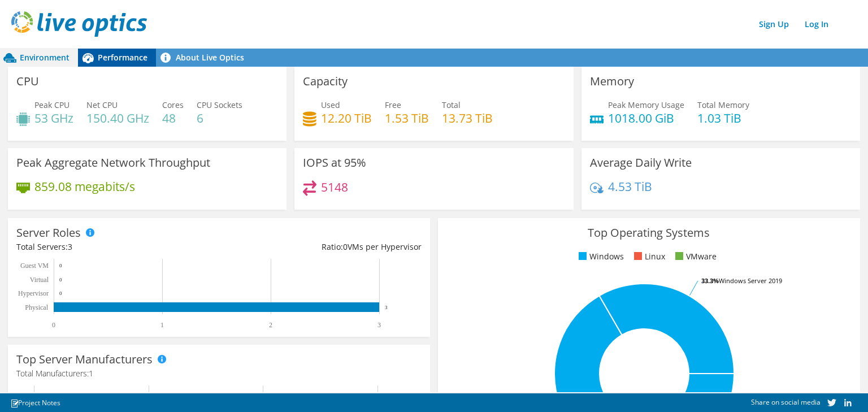
click at [131, 60] on span "Performance" at bounding box center [123, 57] width 50 height 11
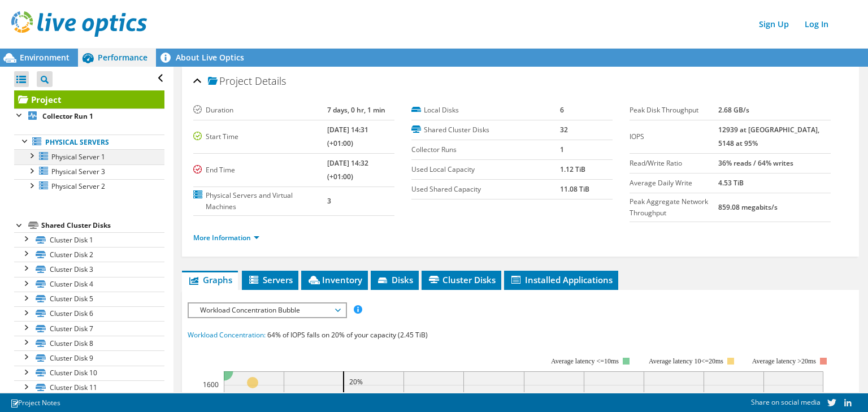
click at [33, 155] on div at bounding box center [30, 154] width 11 height 11
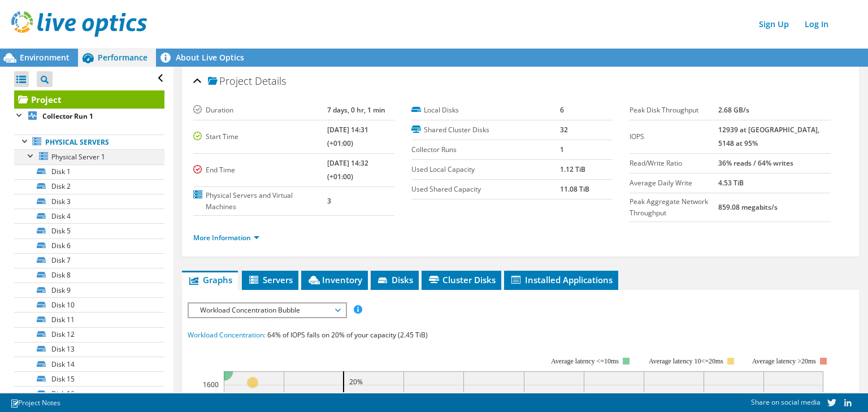
click at [33, 155] on div at bounding box center [30, 154] width 11 height 11
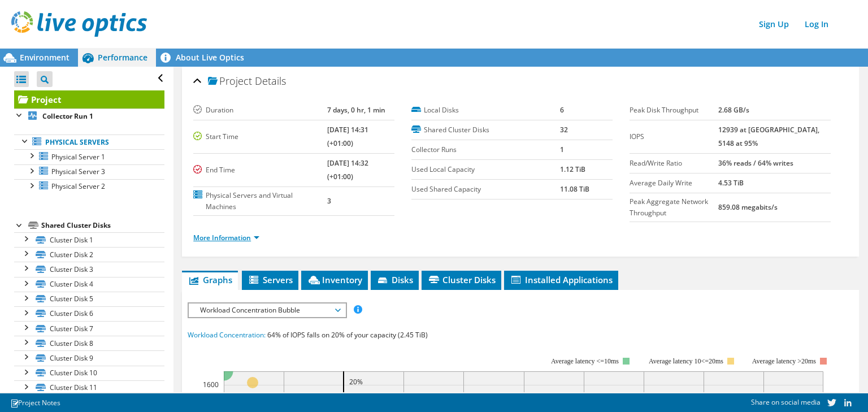
click at [258, 238] on link "More Information" at bounding box center [226, 238] width 66 height 10
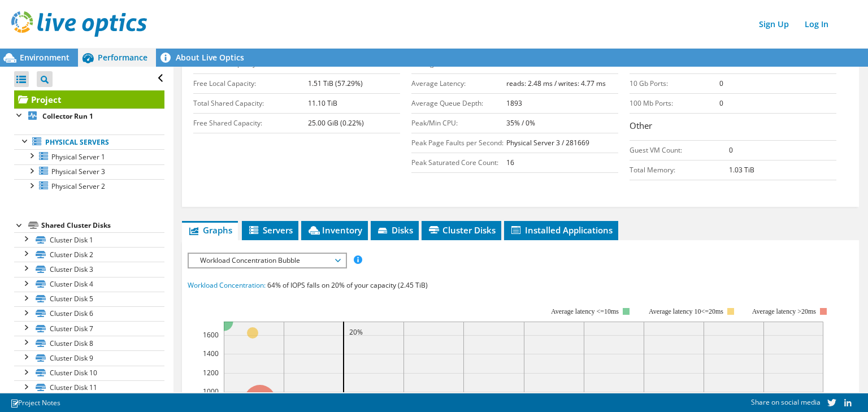
scroll to position [301, 0]
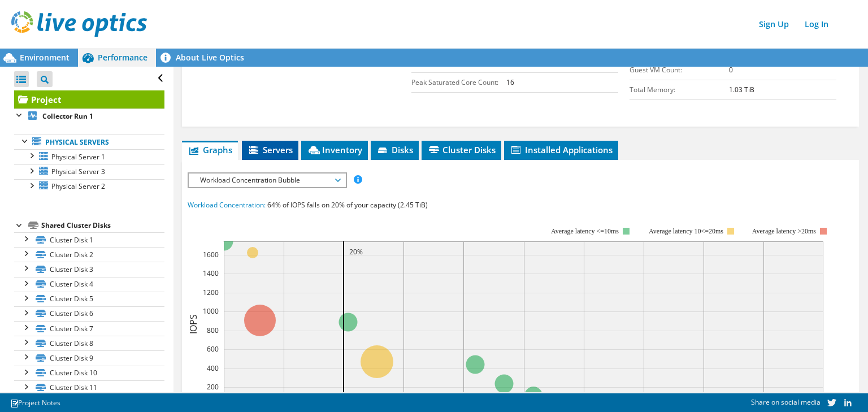
click at [266, 149] on span "Servers" at bounding box center [270, 149] width 45 height 11
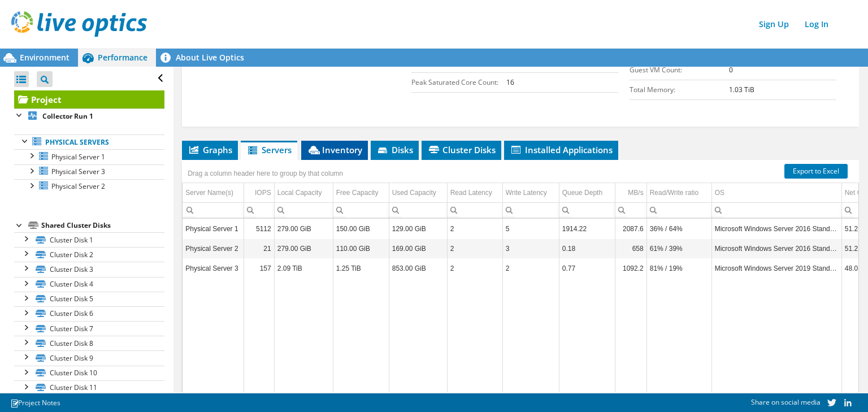
click at [348, 148] on span "Inventory" at bounding box center [334, 149] width 55 height 11
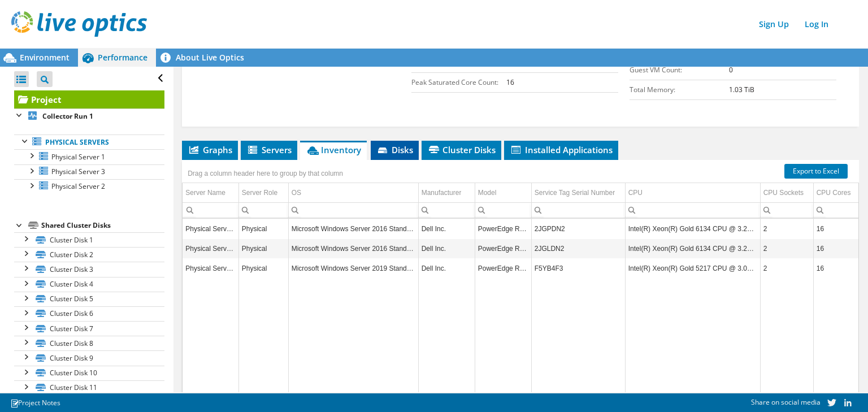
click at [399, 150] on span "Disks" at bounding box center [394, 149] width 37 height 11
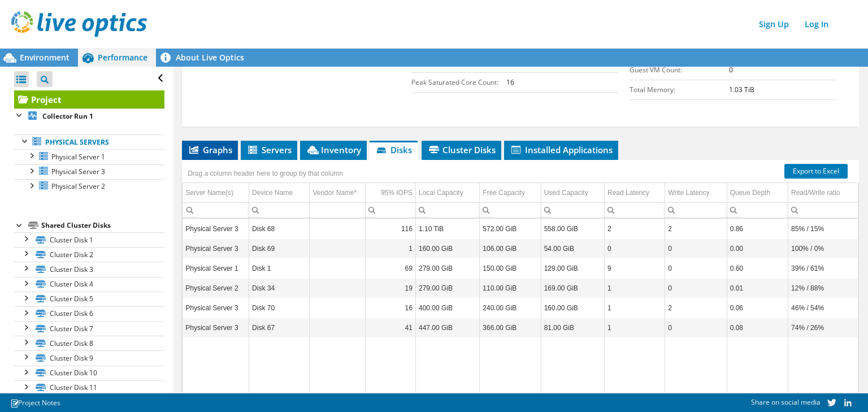
click at [216, 151] on span "Graphs" at bounding box center [210, 149] width 45 height 11
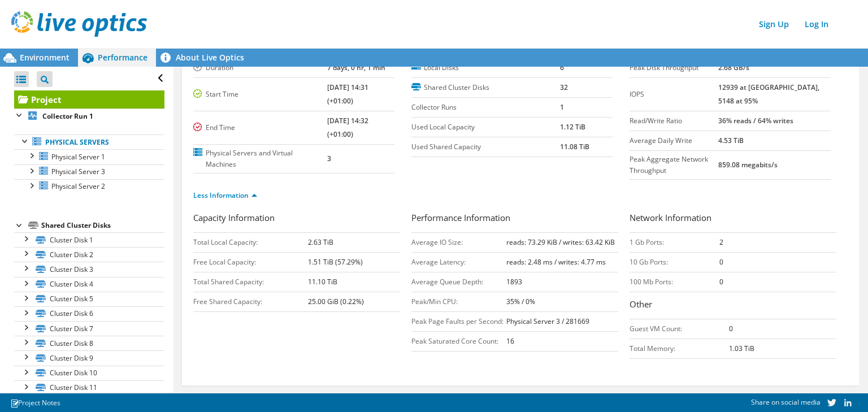
scroll to position [0, 0]
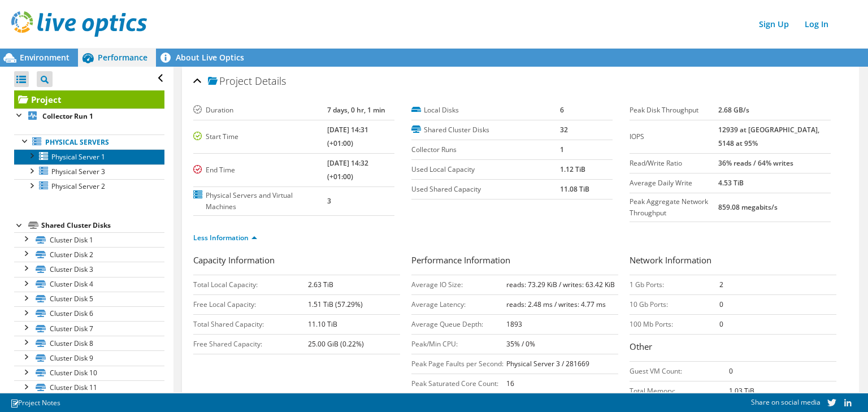
click at [90, 158] on span "Physical Server 1" at bounding box center [78, 157] width 54 height 10
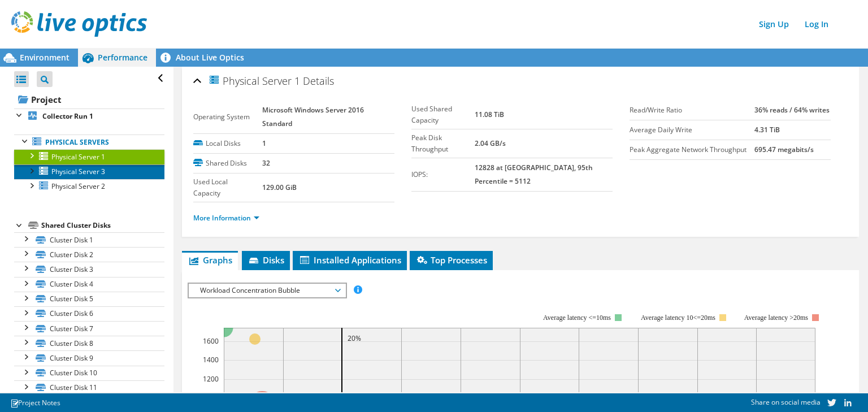
click at [114, 174] on link "Physical Server 3" at bounding box center [89, 172] width 150 height 15
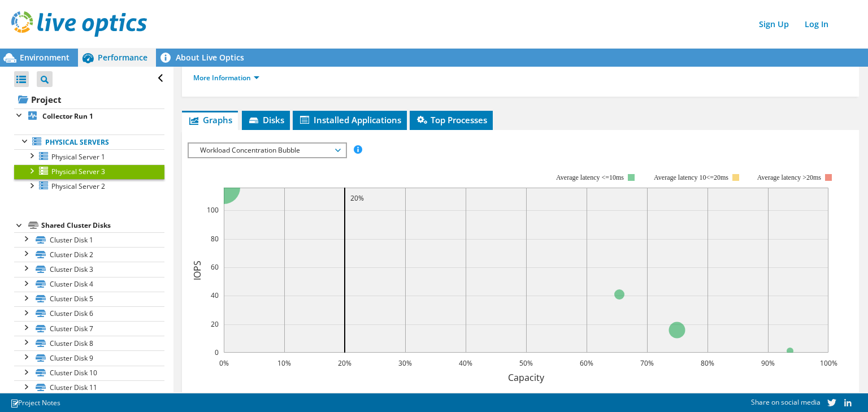
scroll to position [133, 0]
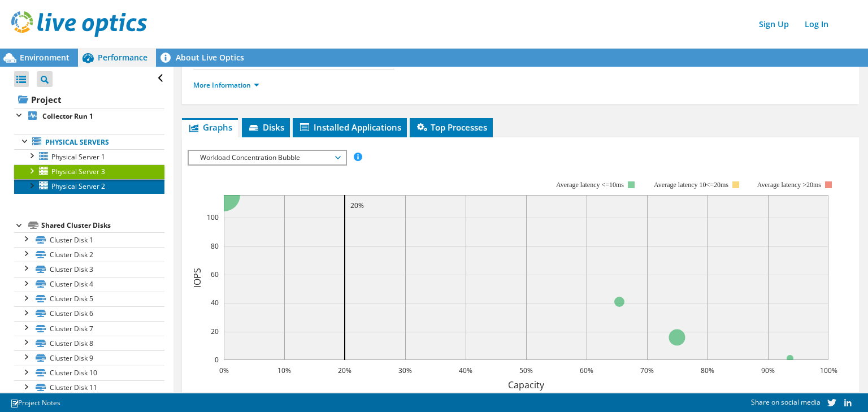
click at [109, 187] on link "Physical Server 2" at bounding box center [89, 186] width 150 height 15
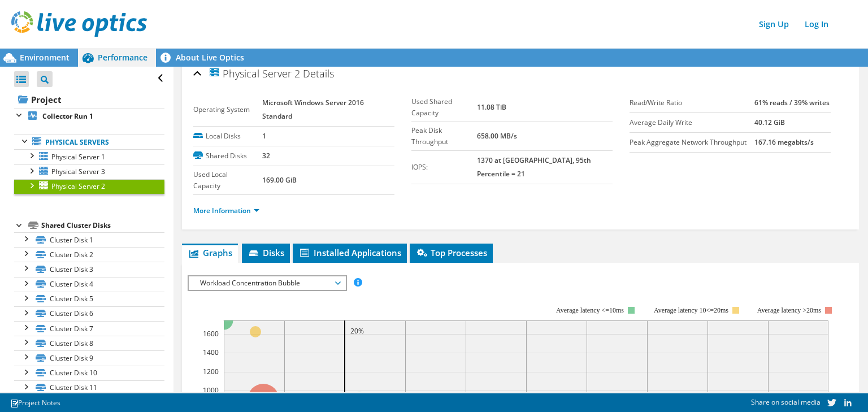
scroll to position [0, 0]
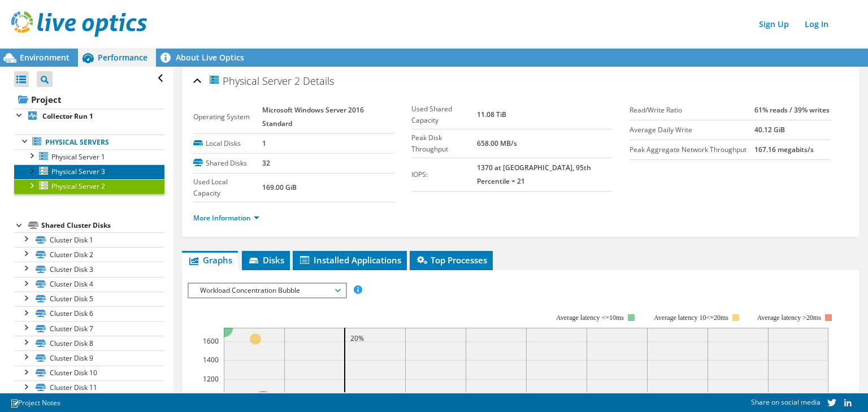
click at [112, 169] on link "Physical Server 3" at bounding box center [89, 172] width 150 height 15
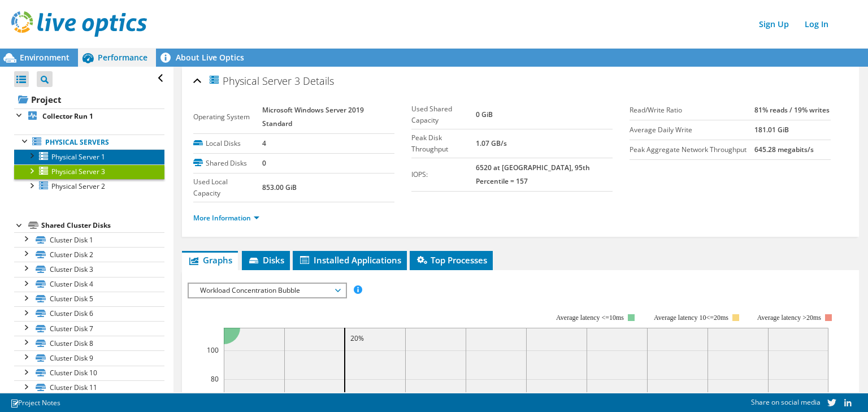
click at [114, 157] on link "Physical Server 1" at bounding box center [89, 156] width 150 height 15
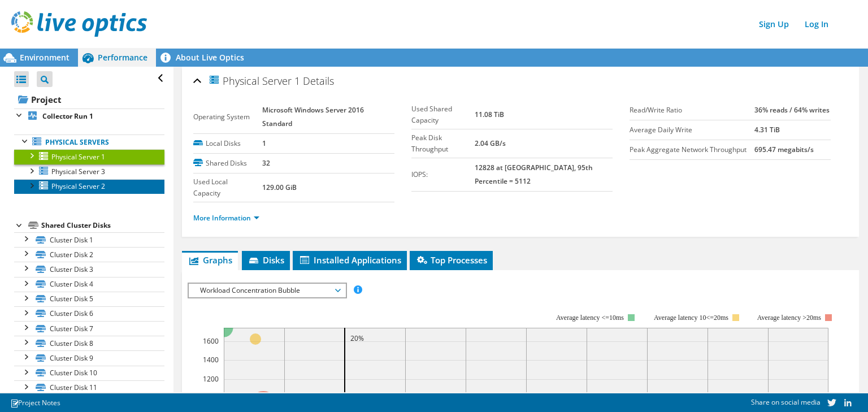
click at [113, 184] on link "Physical Server 2" at bounding box center [89, 186] width 150 height 15
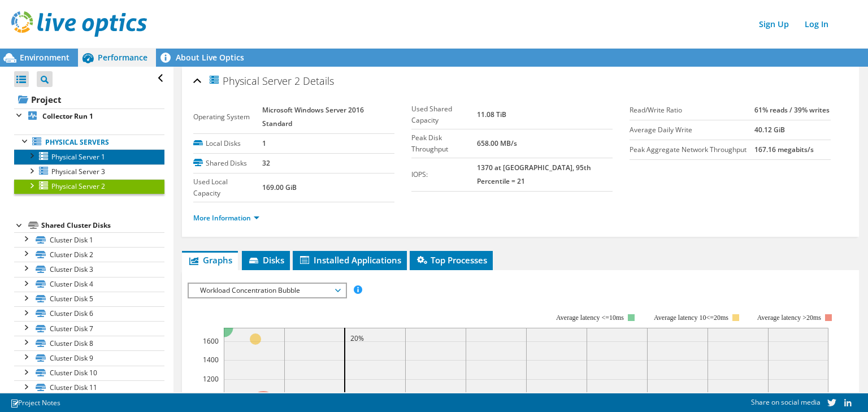
click at [113, 157] on link "Physical Server 1" at bounding box center [89, 156] width 150 height 15
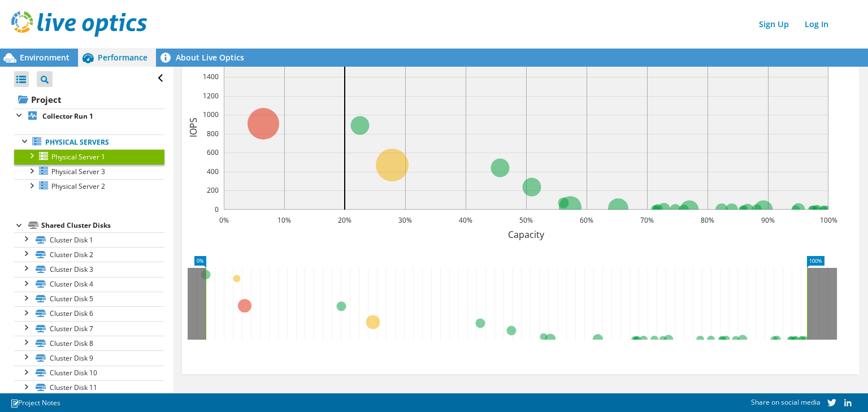
scroll to position [133, 0]
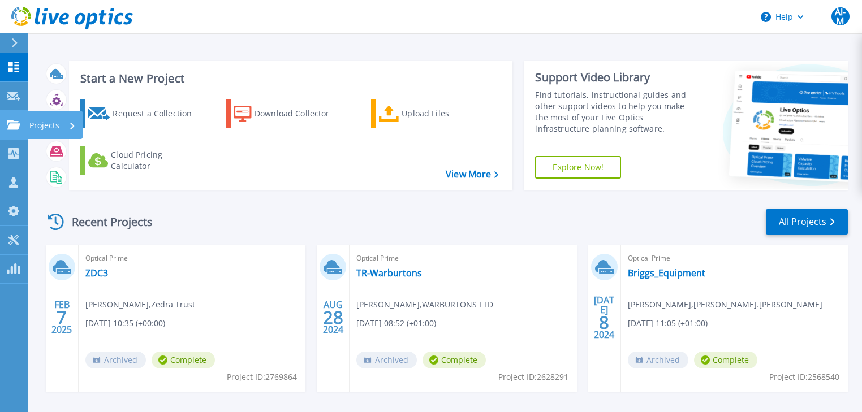
click at [11, 127] on icon at bounding box center [14, 125] width 14 height 10
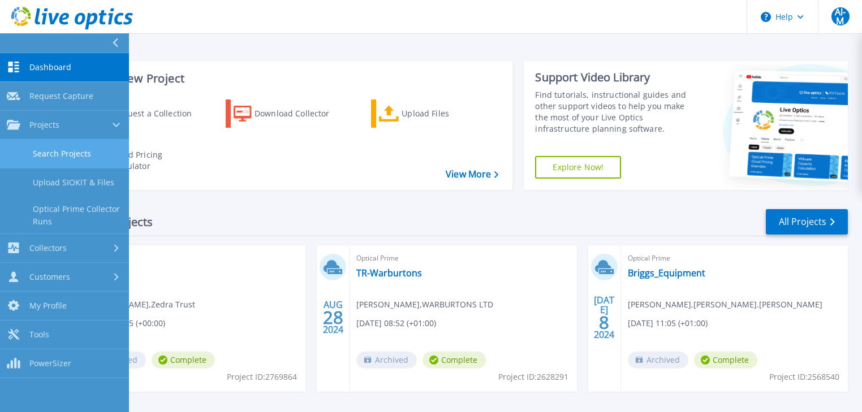
click at [64, 146] on link "Search Projects" at bounding box center [64, 154] width 129 height 29
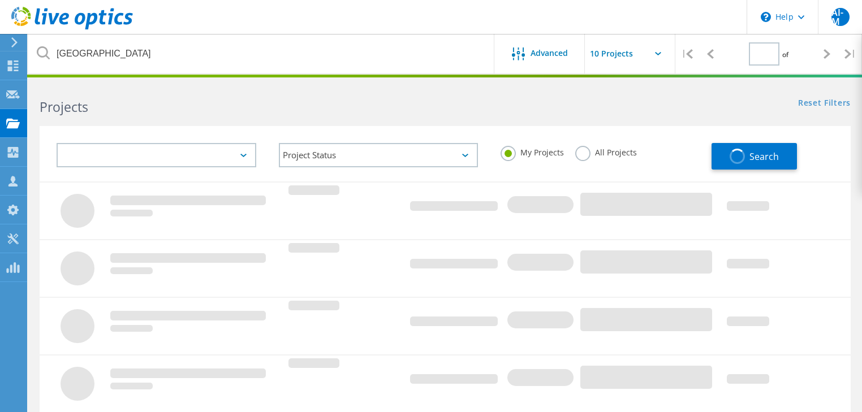
type input "1"
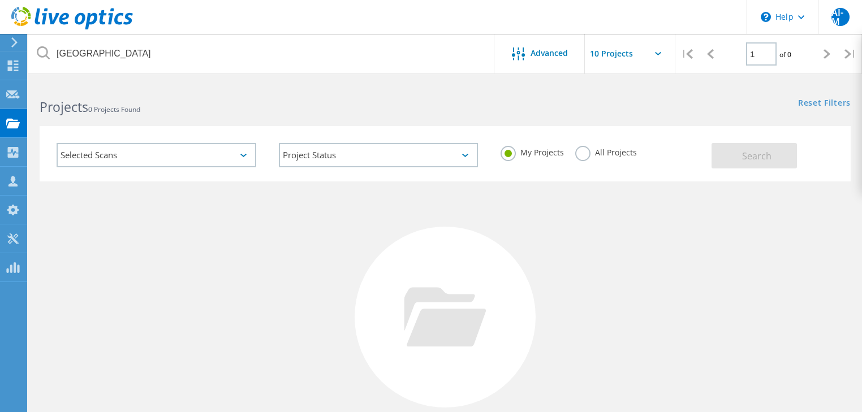
click at [586, 152] on label "All Projects" at bounding box center [606, 151] width 62 height 11
click at [0, 0] on input "All Projects" at bounding box center [0, 0] width 0 height 0
click at [711, 155] on button "Search" at bounding box center [753, 155] width 85 height 25
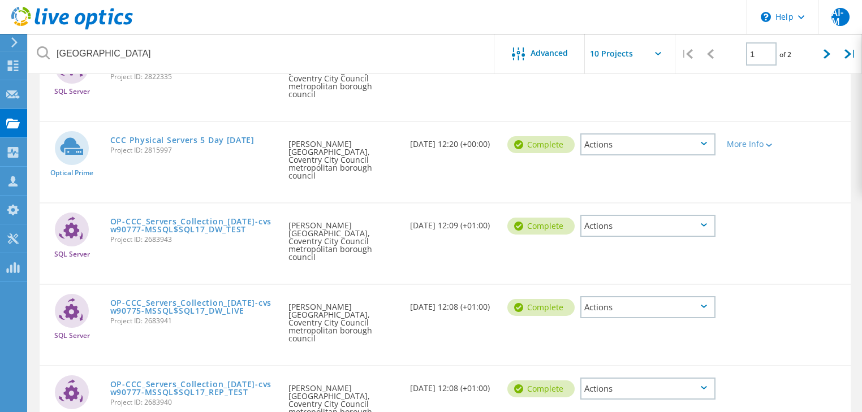
scroll to position [343, 0]
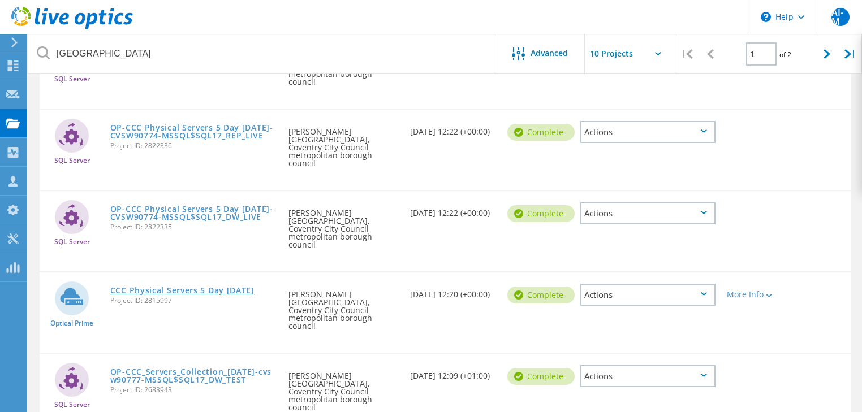
click at [155, 287] on link "CCC Physical Servers 5 Day 13-03-25" at bounding box center [182, 291] width 144 height 8
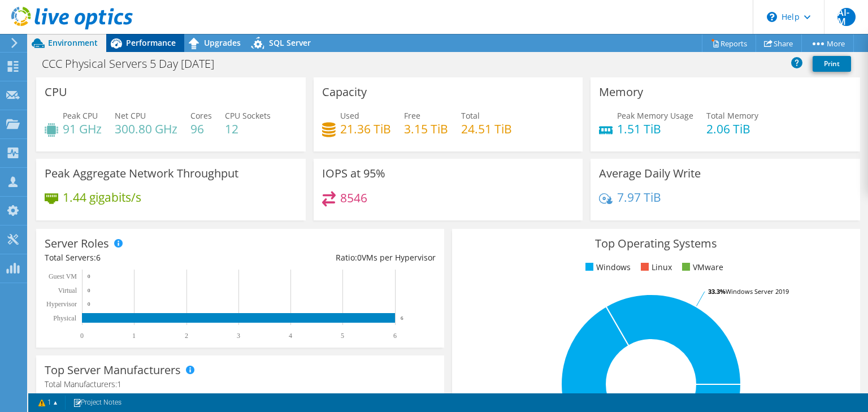
click at [152, 42] on span "Performance" at bounding box center [151, 42] width 50 height 11
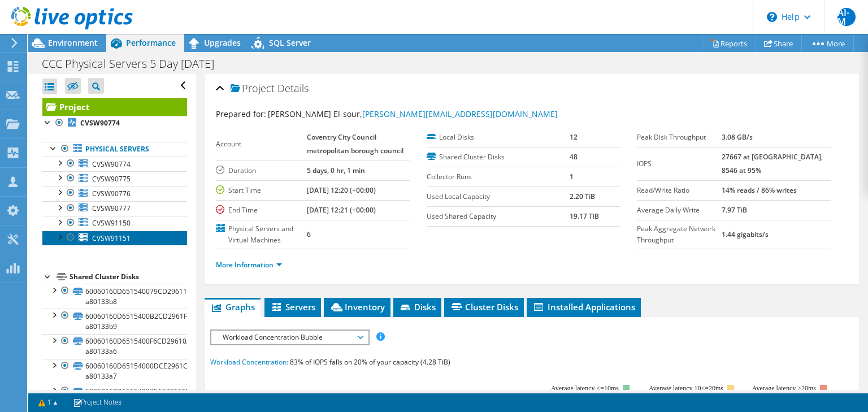
click at [146, 233] on link "CVSW91151" at bounding box center [114, 238] width 145 height 15
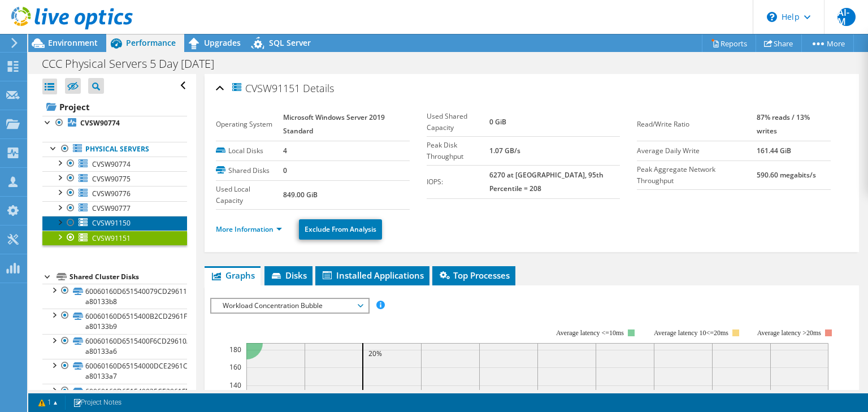
click at [142, 222] on link "CVSW91150" at bounding box center [114, 223] width 145 height 15
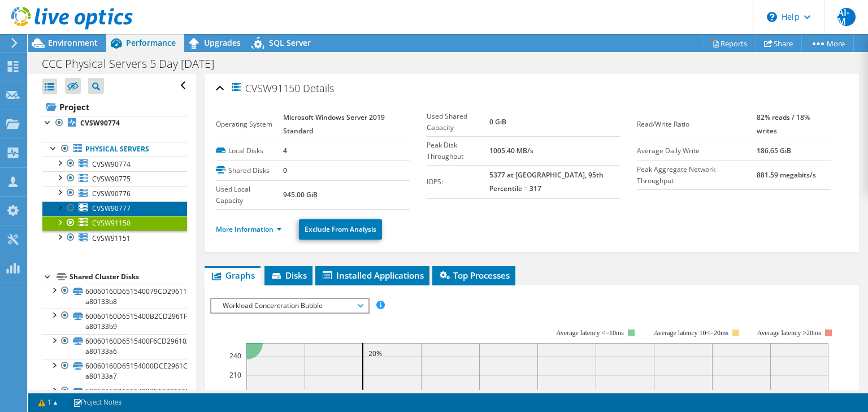
click at [145, 204] on link "CVSW90777" at bounding box center [114, 208] width 145 height 15
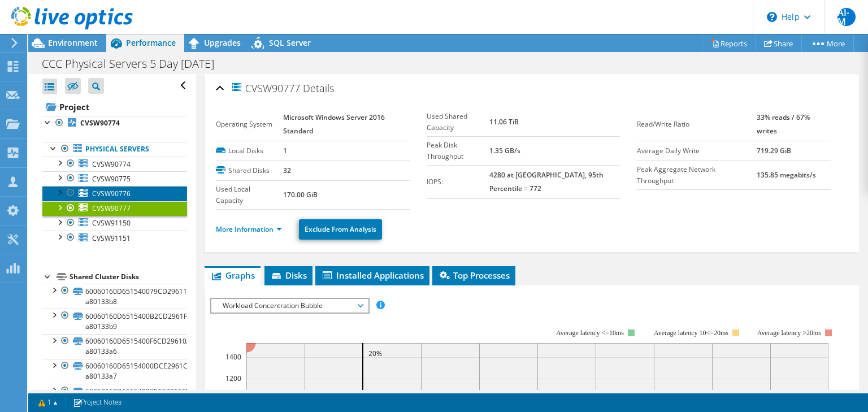
click at [146, 193] on link "CVSW90776" at bounding box center [114, 193] width 145 height 15
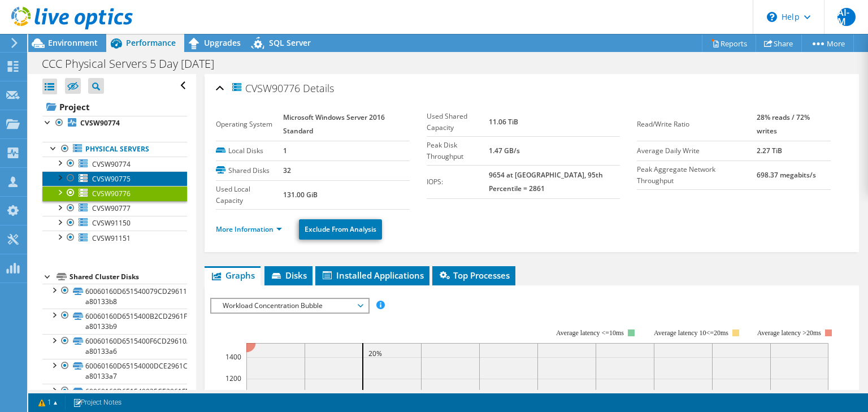
click at [146, 173] on link "CVSW90775" at bounding box center [114, 178] width 145 height 15
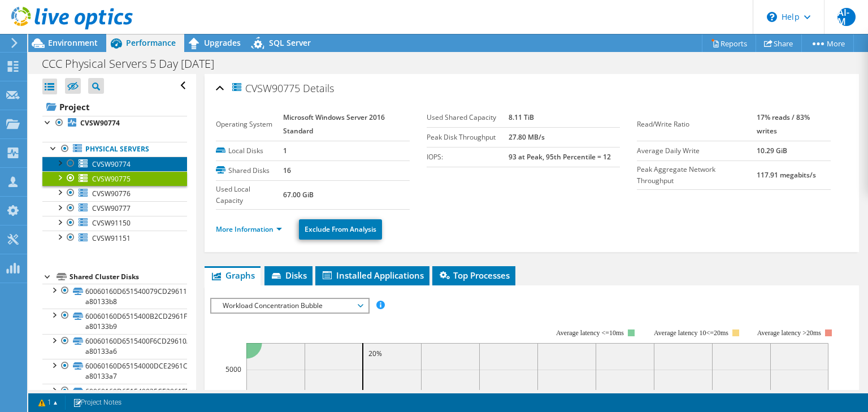
click at [147, 163] on link "CVSW90774" at bounding box center [114, 164] width 145 height 15
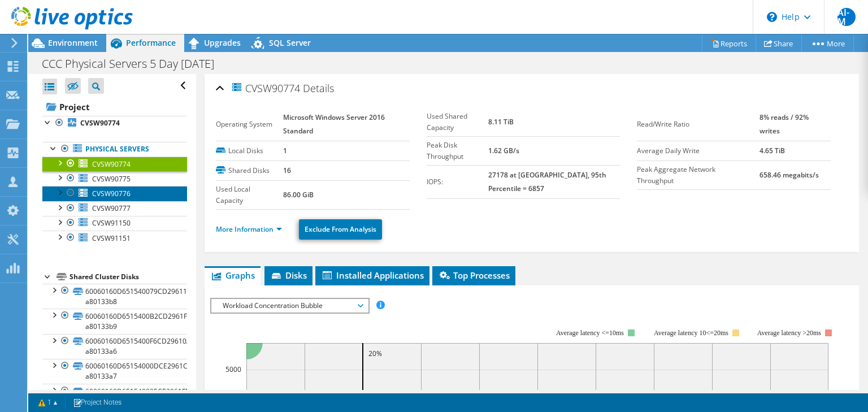
click at [144, 194] on link "CVSW90776" at bounding box center [114, 193] width 145 height 15
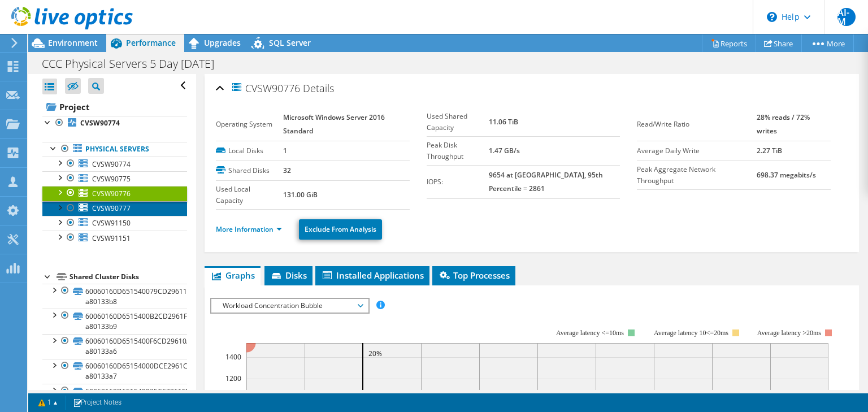
click at [144, 207] on link "CVSW90777" at bounding box center [114, 208] width 145 height 15
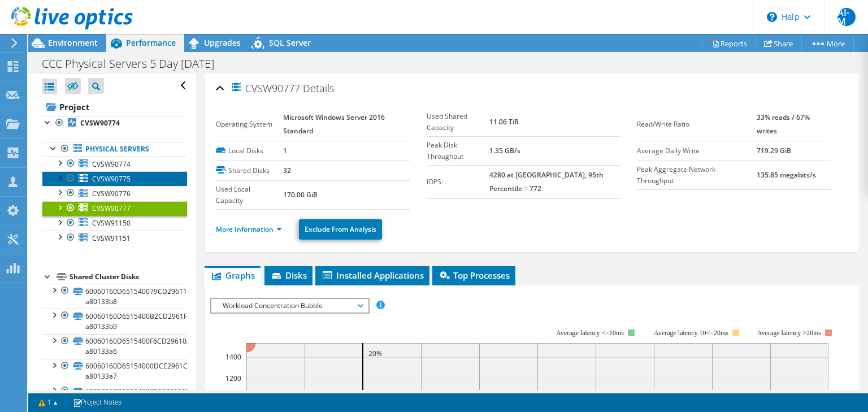
click at [152, 177] on link "CVSW90775" at bounding box center [114, 178] width 145 height 15
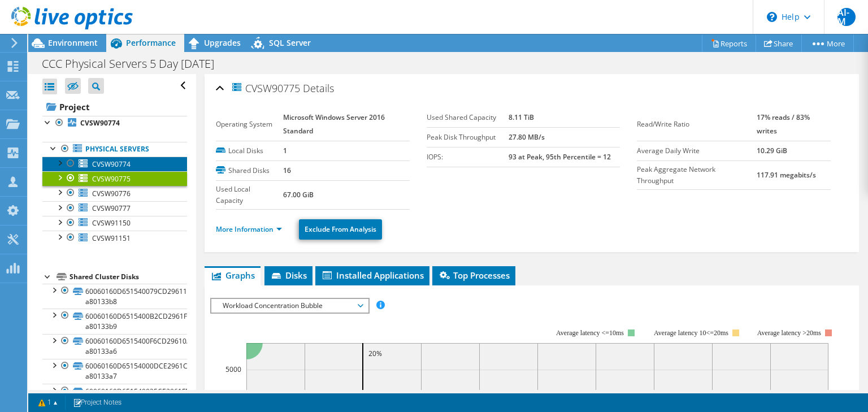
click at [155, 159] on link "CVSW90774" at bounding box center [114, 164] width 145 height 15
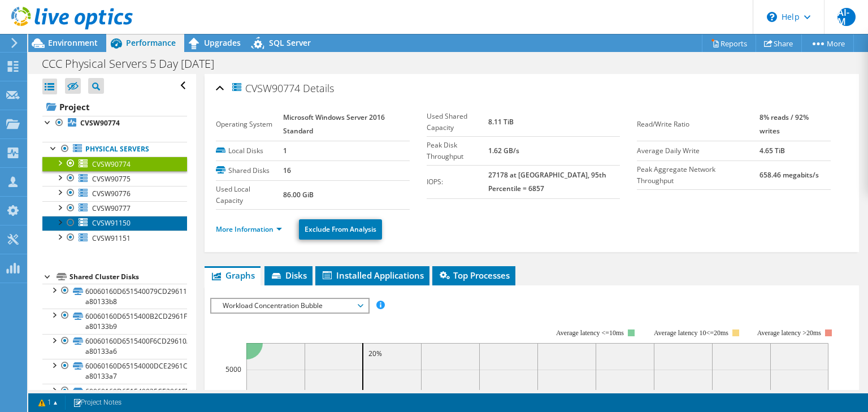
click at [152, 218] on link "CVSW91150" at bounding box center [114, 223] width 145 height 15
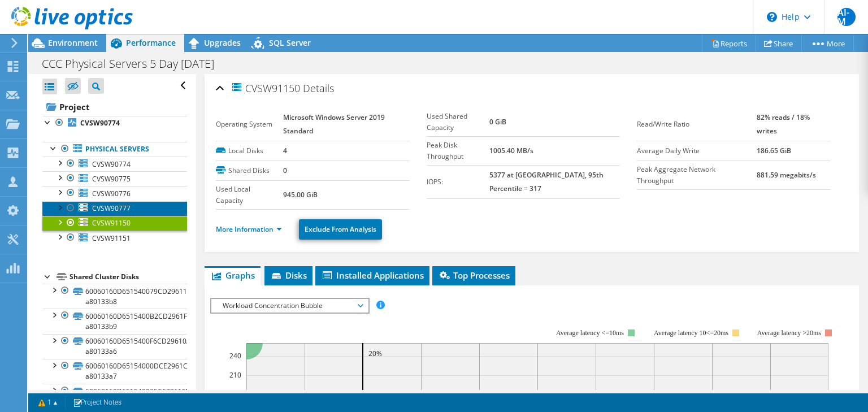
click at [154, 204] on link "CVSW90777" at bounding box center [114, 208] width 145 height 15
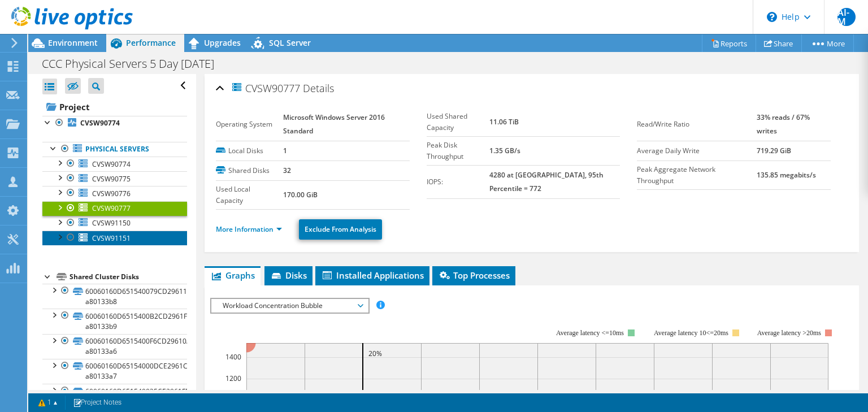
click at [145, 236] on link "CVSW91151" at bounding box center [114, 238] width 145 height 15
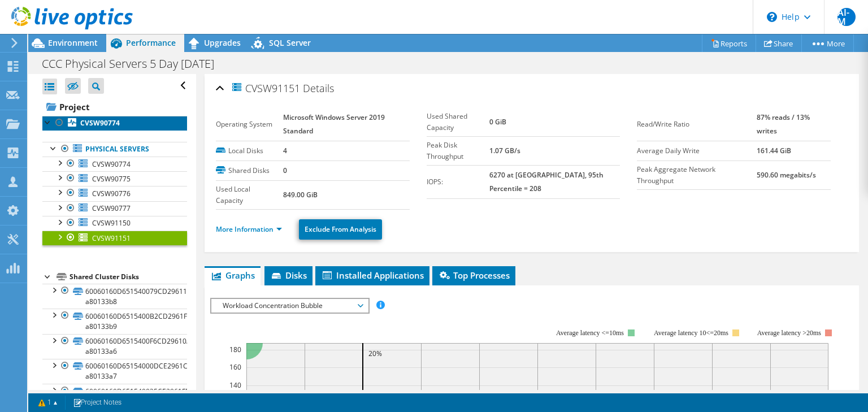
click at [110, 121] on b "CVSW90774" at bounding box center [100, 123] width 40 height 10
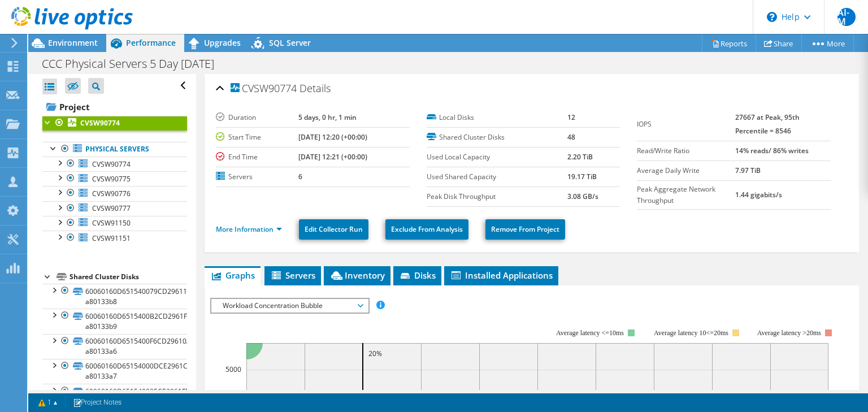
scroll to position [150, 0]
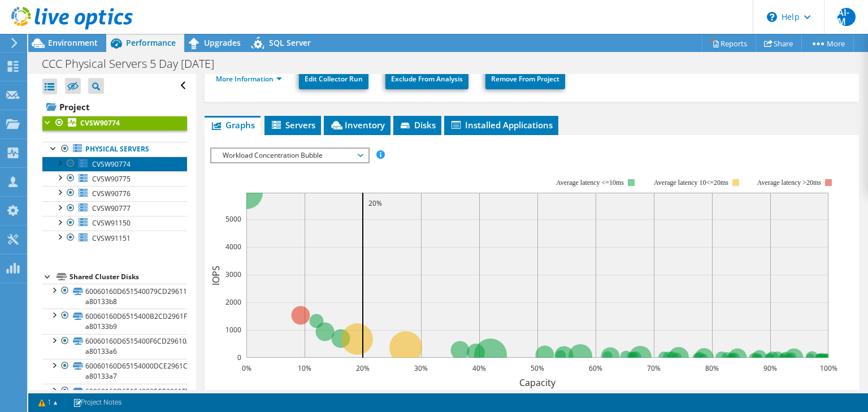
click at [130, 163] on link "CVSW90774" at bounding box center [114, 164] width 145 height 15
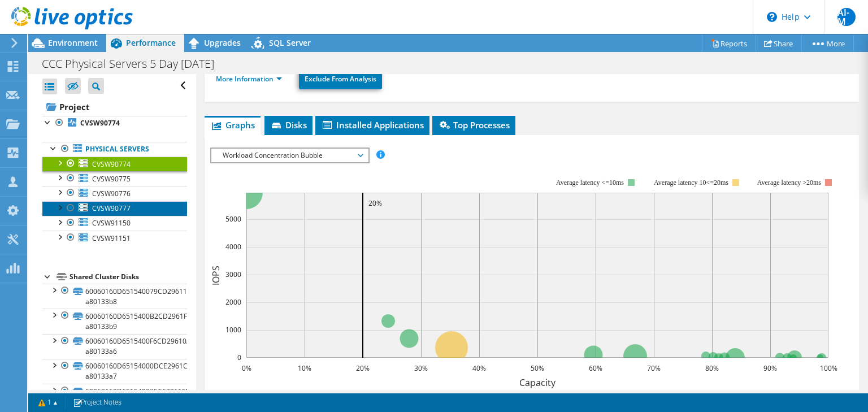
click at [136, 211] on link "CVSW90777" at bounding box center [114, 208] width 145 height 15
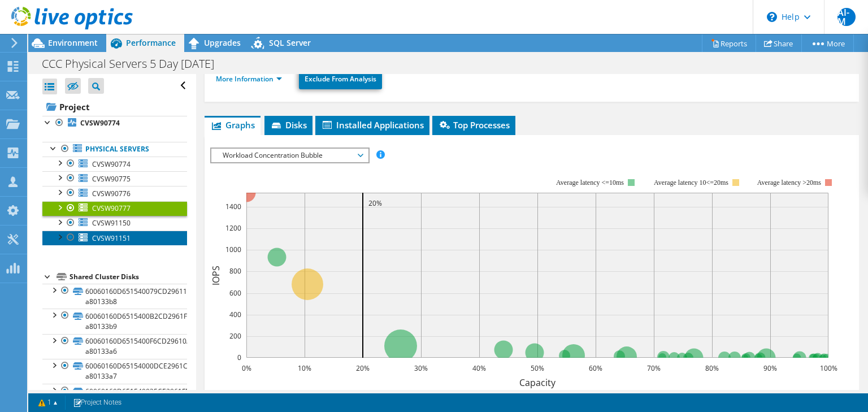
click at [138, 233] on link "CVSW91151" at bounding box center [114, 238] width 145 height 15
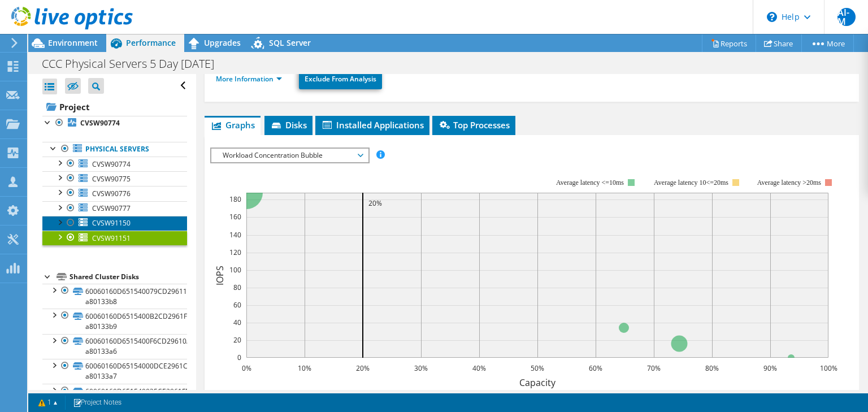
click at [142, 222] on link "CVSW91150" at bounding box center [114, 223] width 145 height 15
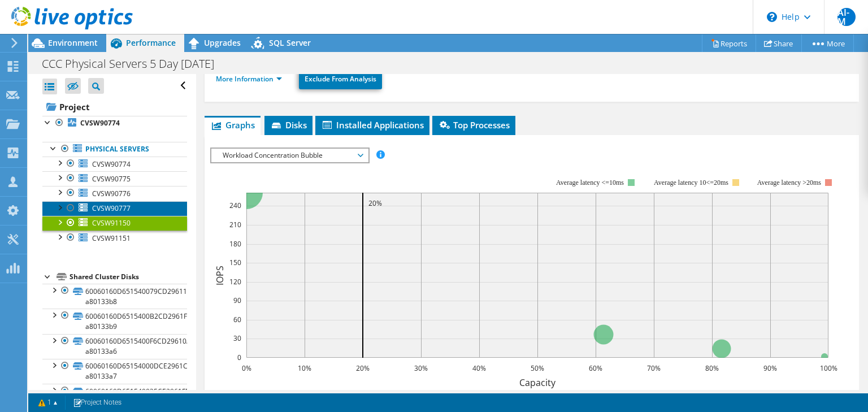
click at [150, 210] on link "CVSW90777" at bounding box center [114, 208] width 145 height 15
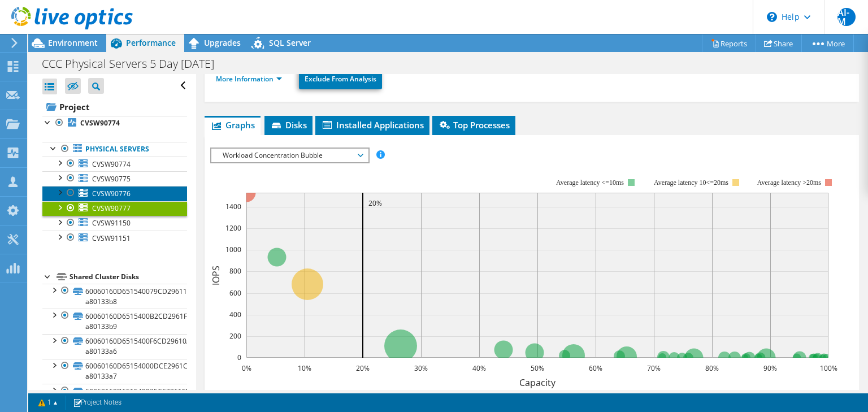
click at [150, 194] on link "CVSW90776" at bounding box center [114, 193] width 145 height 15
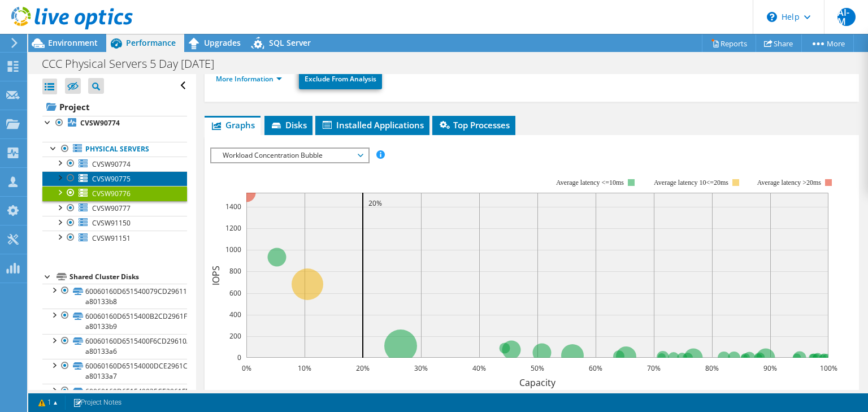
click at [145, 179] on link "CVSW90775" at bounding box center [114, 178] width 145 height 15
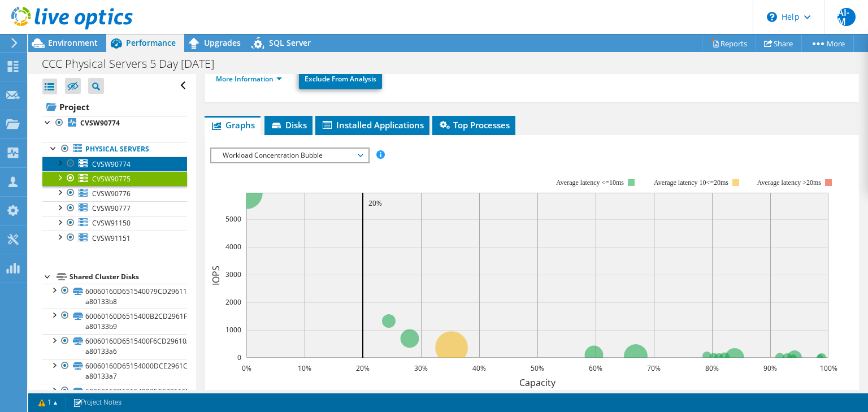
click at [149, 165] on link "CVSW90774" at bounding box center [114, 164] width 145 height 15
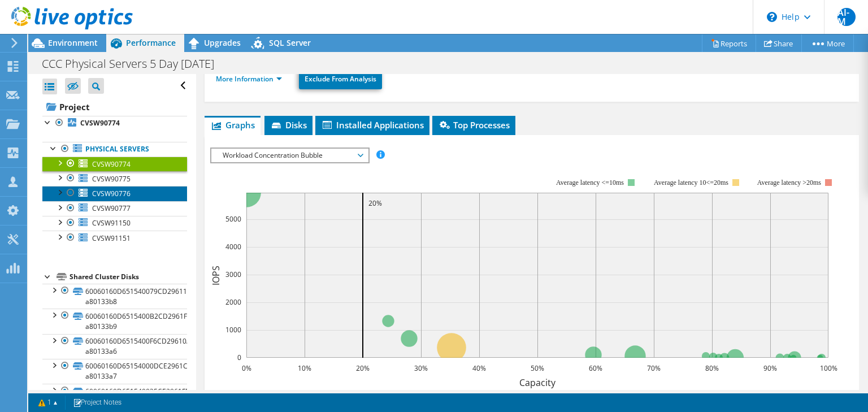
click at [146, 193] on link "CVSW90776" at bounding box center [114, 193] width 145 height 15
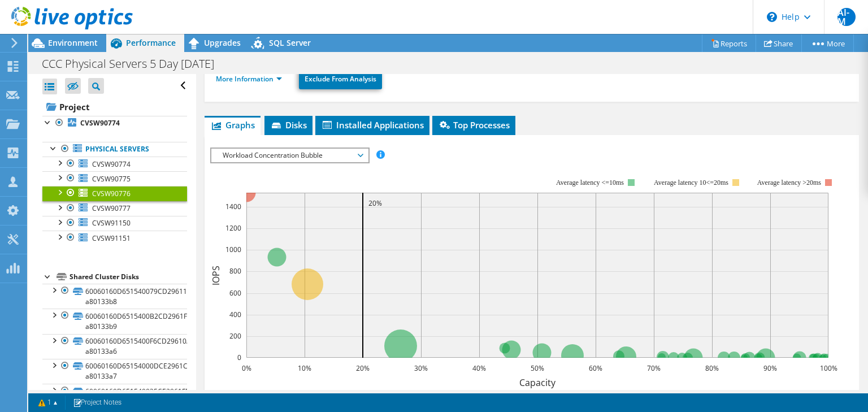
scroll to position [0, 0]
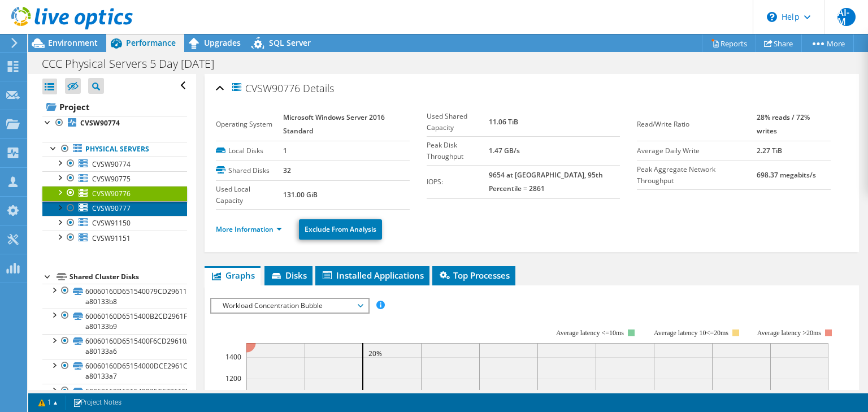
click at [133, 206] on link "CVSW90777" at bounding box center [114, 208] width 145 height 15
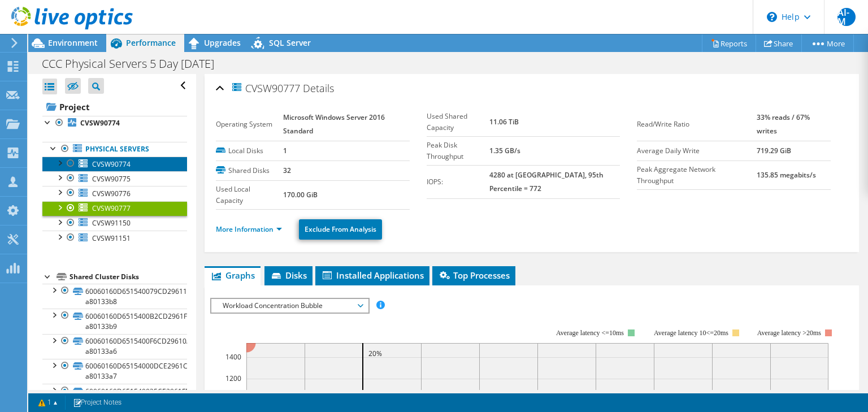
click at [144, 166] on link "CVSW90774" at bounding box center [114, 164] width 145 height 15
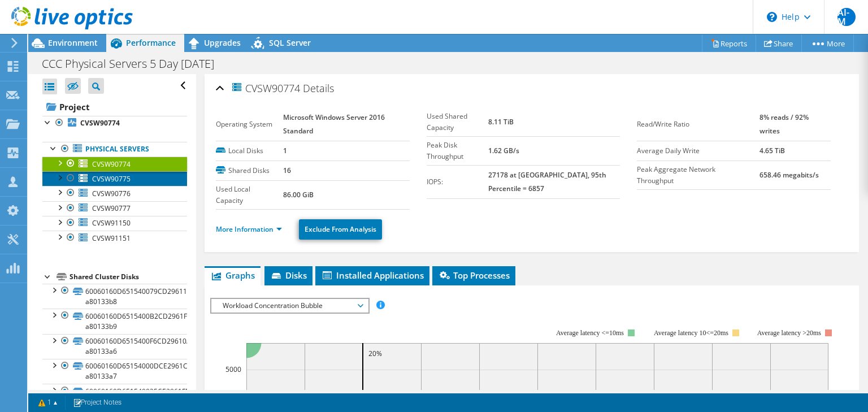
click at [144, 175] on link "CVSW90775" at bounding box center [114, 178] width 145 height 15
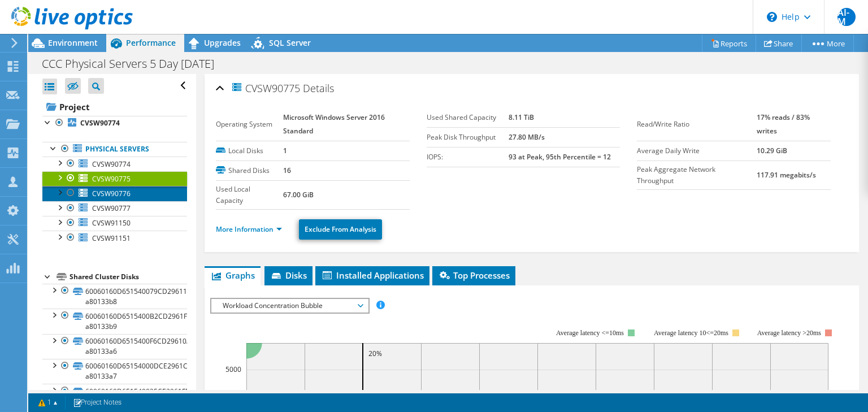
click at [147, 190] on link "CVSW90776" at bounding box center [114, 193] width 145 height 15
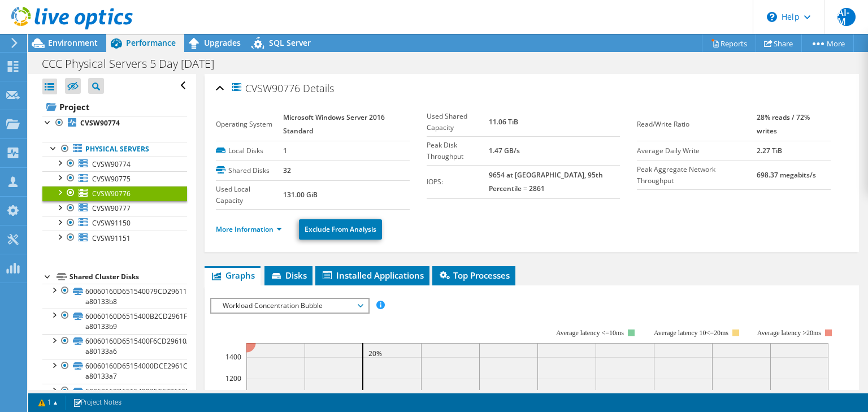
scroll to position [150, 0]
